Goal: Transaction & Acquisition: Purchase product/service

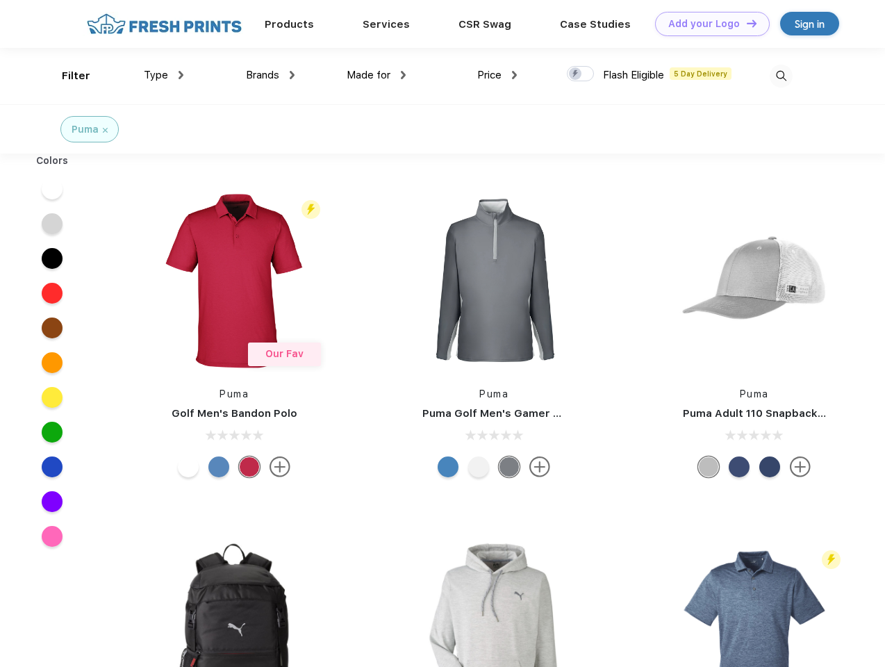
click at [707, 24] on link "Add your Logo Design Tool" at bounding box center [712, 24] width 115 height 24
click at [0, 0] on div "Design Tool" at bounding box center [0, 0] width 0 height 0
click at [745, 23] on link "Add your Logo Design Tool" at bounding box center [712, 24] width 115 height 24
click at [67, 76] on div "Filter" at bounding box center [76, 76] width 28 height 16
click at [164, 75] on span "Type" at bounding box center [156, 75] width 24 height 12
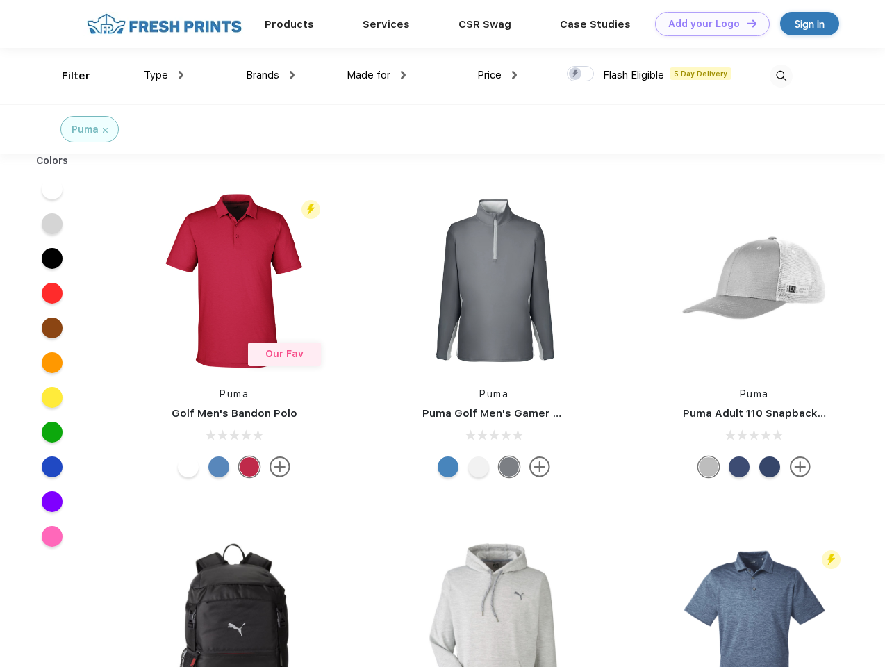
click at [270, 75] on span "Brands" at bounding box center [262, 75] width 33 height 12
click at [376, 75] on span "Made for" at bounding box center [368, 75] width 44 height 12
click at [497, 75] on span "Price" at bounding box center [489, 75] width 24 height 12
click at [580, 74] on div at bounding box center [580, 73] width 27 height 15
click at [576, 74] on input "checkbox" at bounding box center [571, 69] width 9 height 9
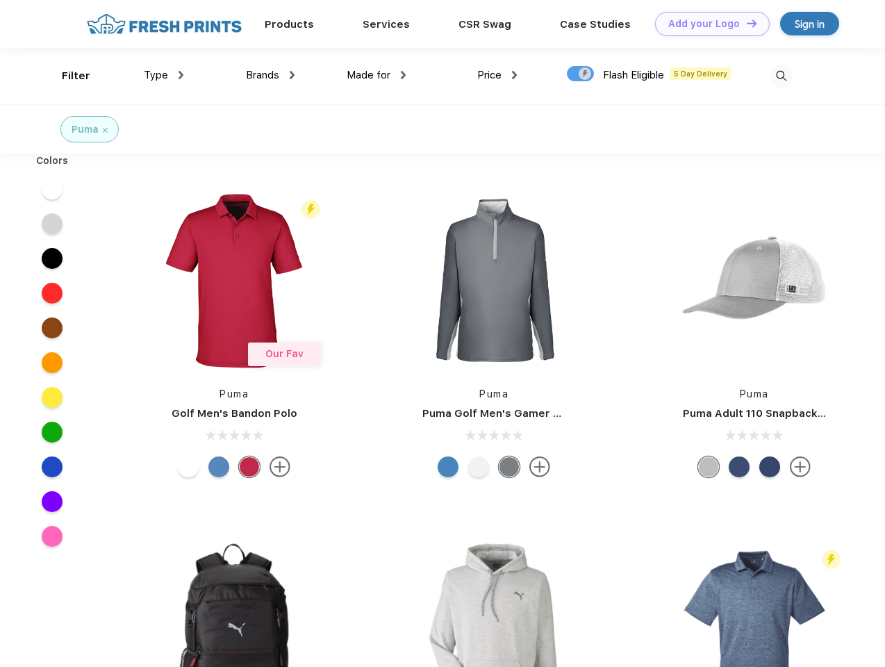
click at [780, 76] on img at bounding box center [780, 76] width 23 height 23
